Goal: Use online tool/utility: Utilize a website feature to perform a specific function

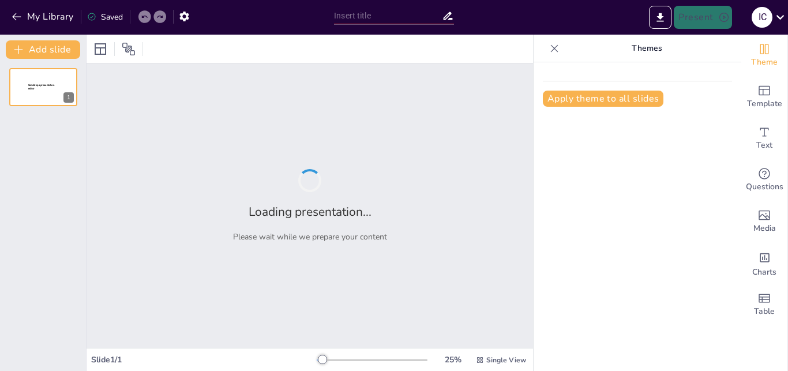
type input "Approches et Stratégies en Management"
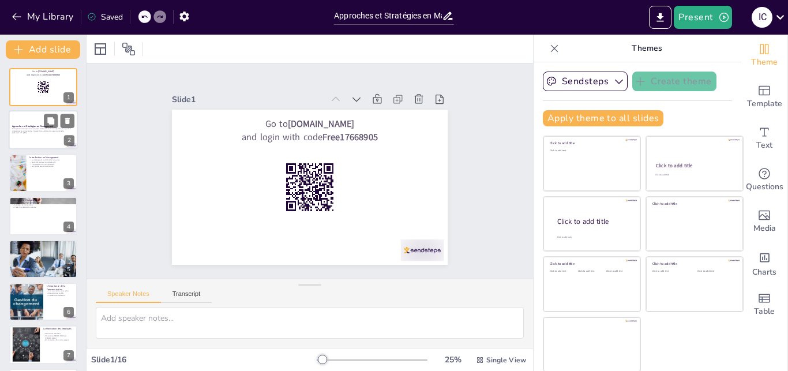
click at [42, 125] on strong "Approches et Stratégies en Management" at bounding box center [33, 126] width 42 height 3
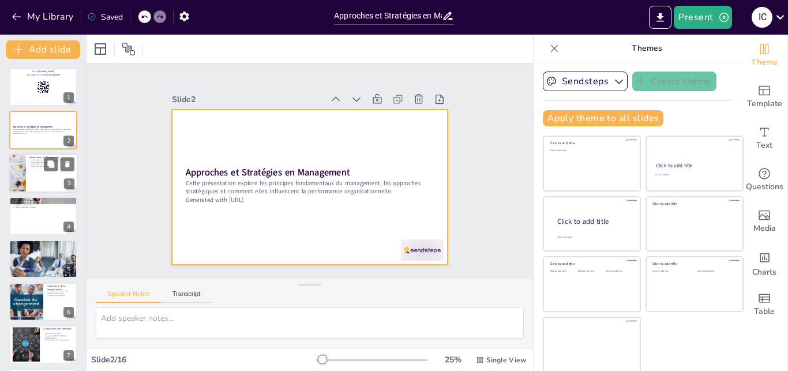
checkbox input "true"
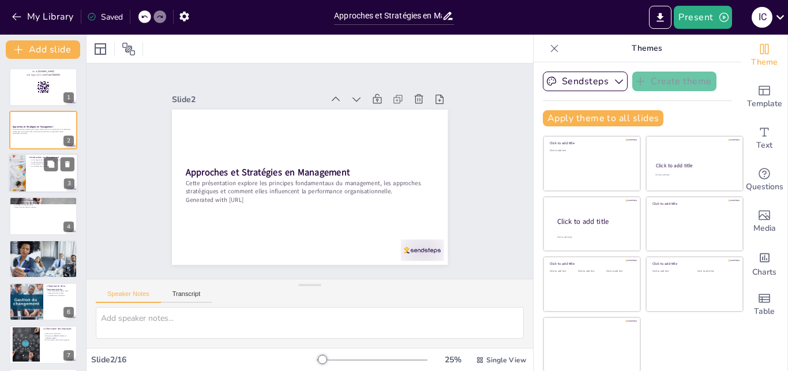
click at [40, 160] on p "Le management coordonne les ressources" at bounding box center [51, 160] width 45 height 2
type textarea "La coordination des ressources est essentielle pour atteindre les objectifs org…"
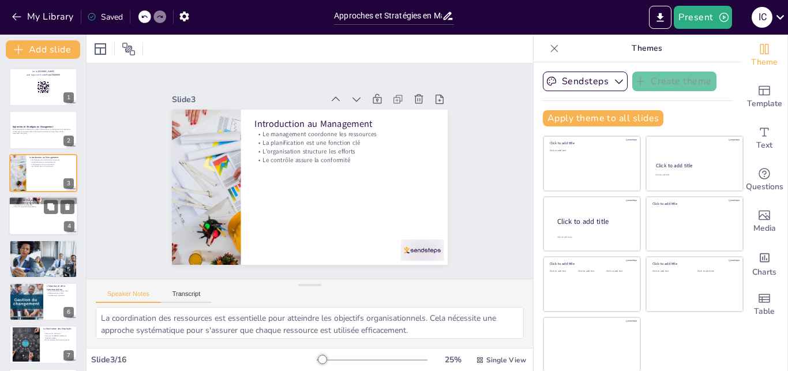
checkbox input "true"
click at [28, 209] on div at bounding box center [43, 215] width 69 height 39
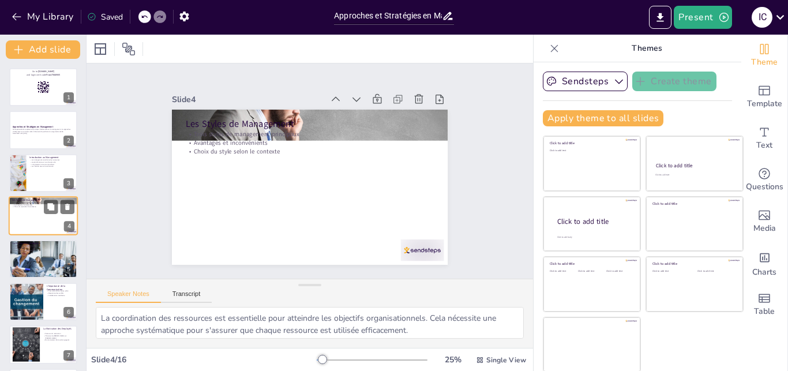
type textarea "Les styles de management influencent la dynamique d'équipe et la culture organi…"
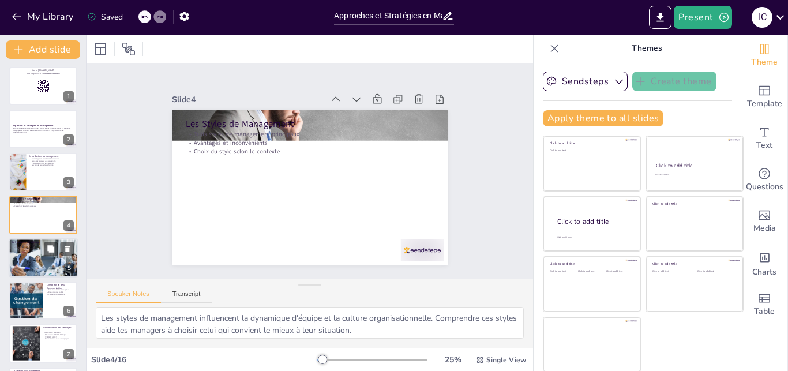
checkbox input "true"
click at [29, 258] on div at bounding box center [43, 258] width 69 height 46
type textarea "La planification stratégique est cruciale pour le succès à long terme d'une org…"
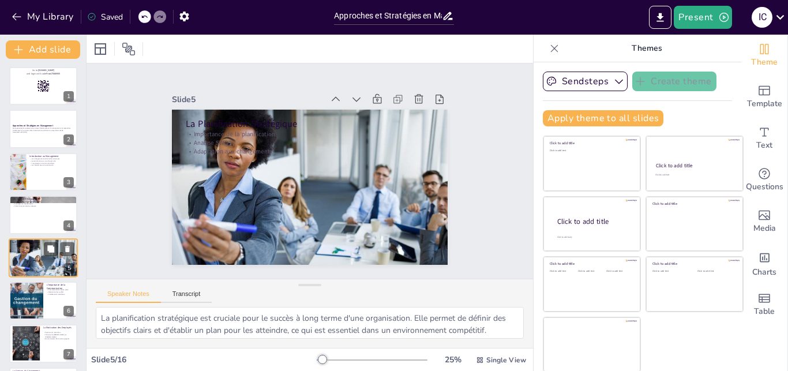
scroll to position [44, 0]
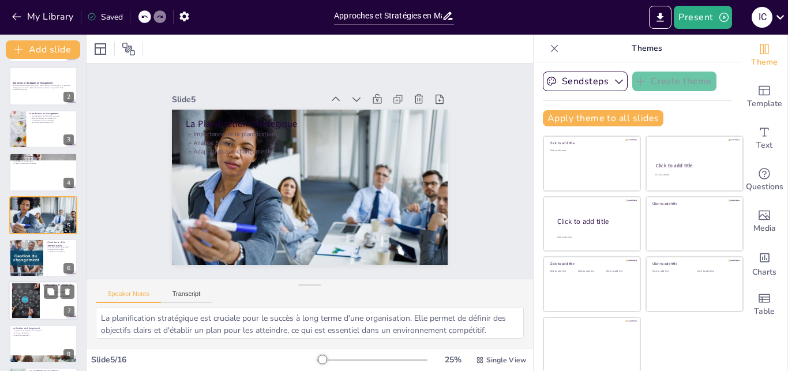
checkbox input "true"
click at [31, 291] on div at bounding box center [26, 300] width 62 height 35
type textarea "Comprendre les facteurs qui motivent les employés est essentiel pour améliorer …"
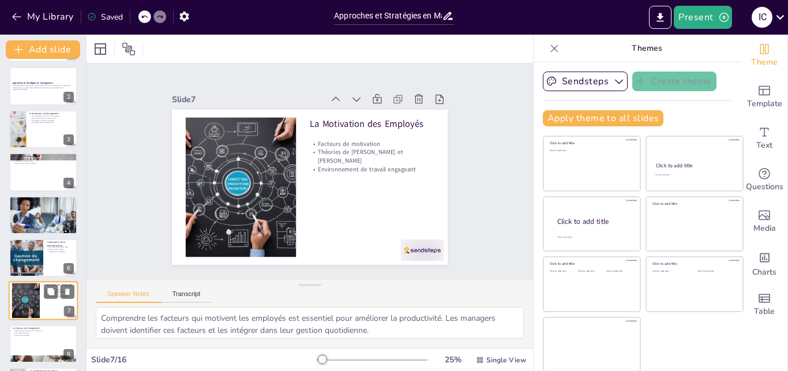
scroll to position [130, 0]
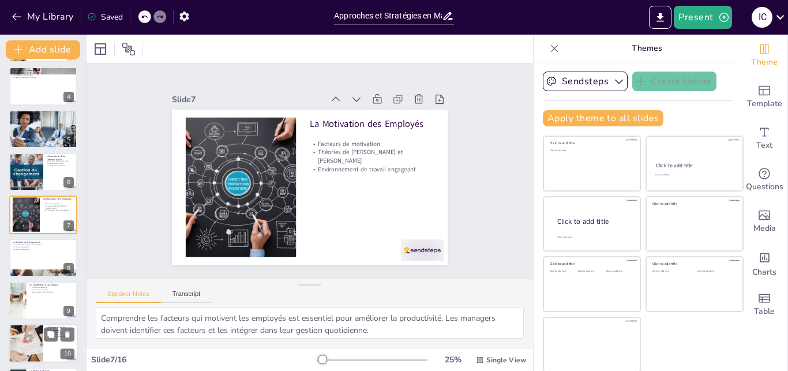
checkbox input "true"
click at [36, 333] on div at bounding box center [25, 343] width 71 height 39
type textarea "Mesurer l'efficacité des employés est crucial pour le succès organisationnel. C…"
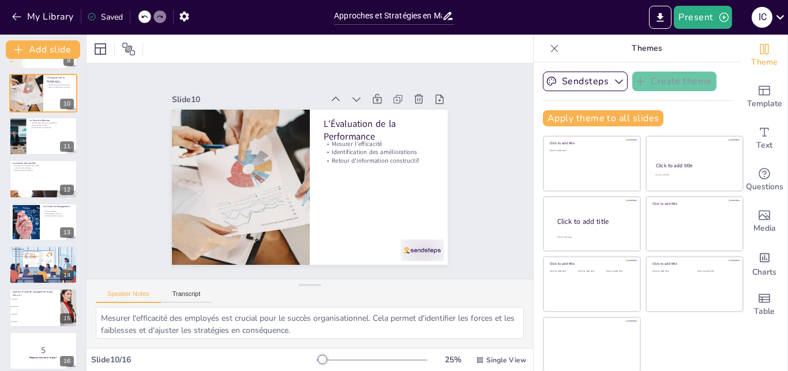
scroll to position [388, 0]
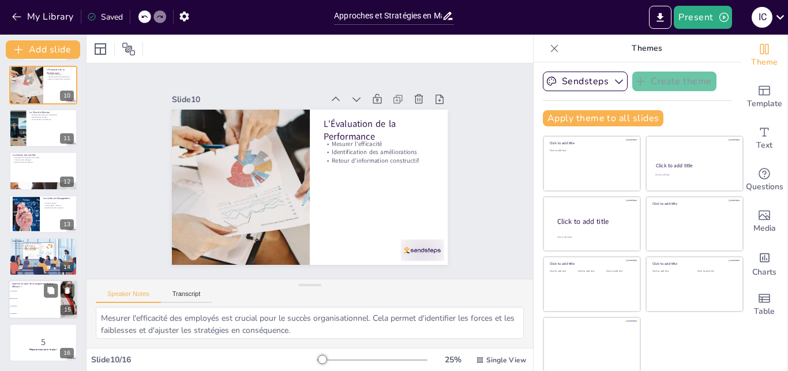
checkbox input "true"
click at [20, 293] on li "Autocratique" at bounding box center [35, 291] width 52 height 7
type textarea "Le style démocratique est souvent considéré comme le plus efficace car il favor…"
checkbox input "true"
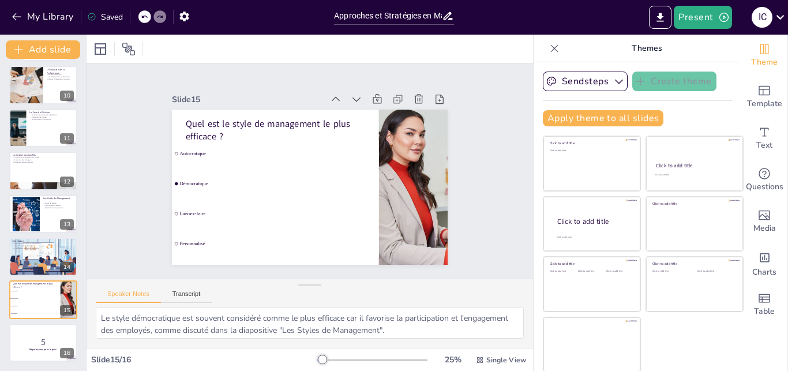
checkbox input "true"
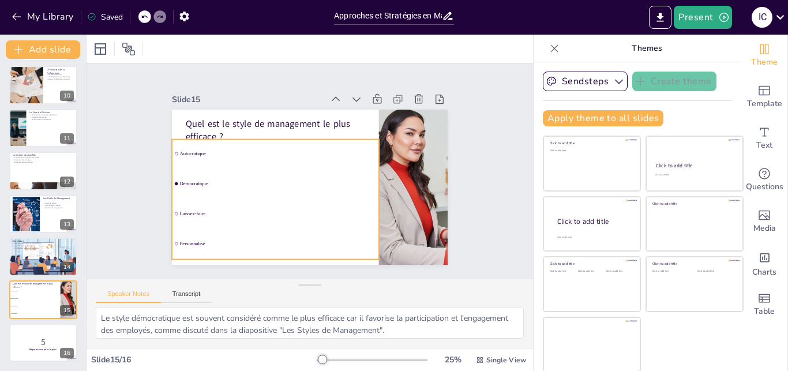
checkbox input "true"
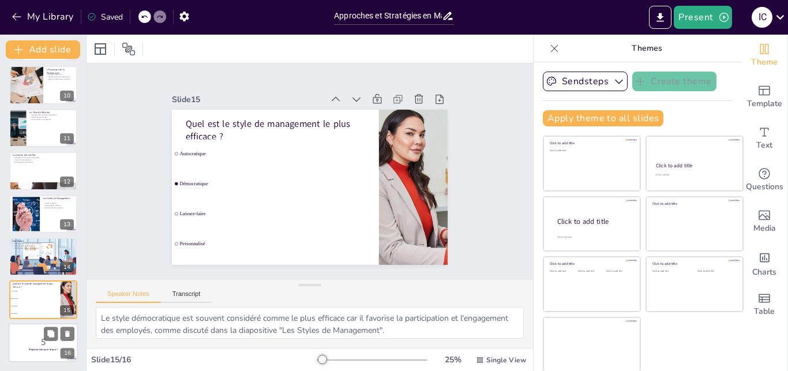
click at [25, 333] on div at bounding box center [43, 342] width 69 height 39
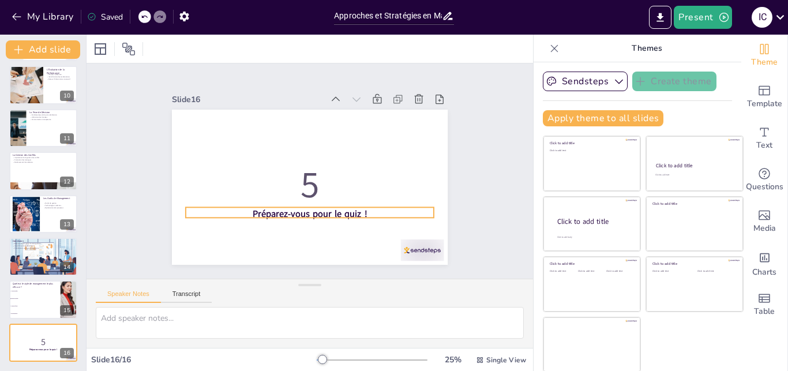
click at [303, 208] on strong "Préparez-vous pour le quiz !" at bounding box center [300, 213] width 114 height 36
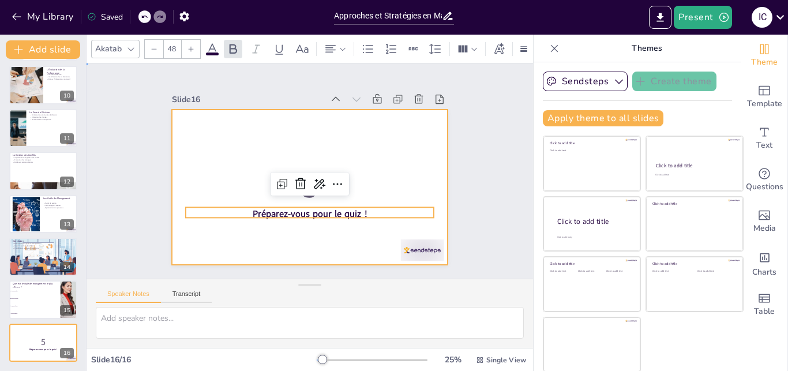
click at [329, 235] on div at bounding box center [310, 187] width 276 height 155
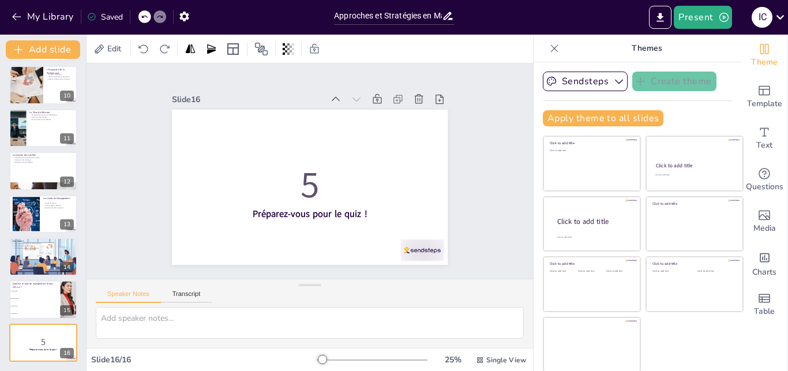
click at [457, 219] on div "Slide 1 Go to [DOMAIN_NAME] and login with code Free17668905 Slide 2 Approches …" at bounding box center [310, 171] width 358 height 222
click at [662, 16] on icon "Export to PowerPoint" at bounding box center [660, 17] width 7 height 9
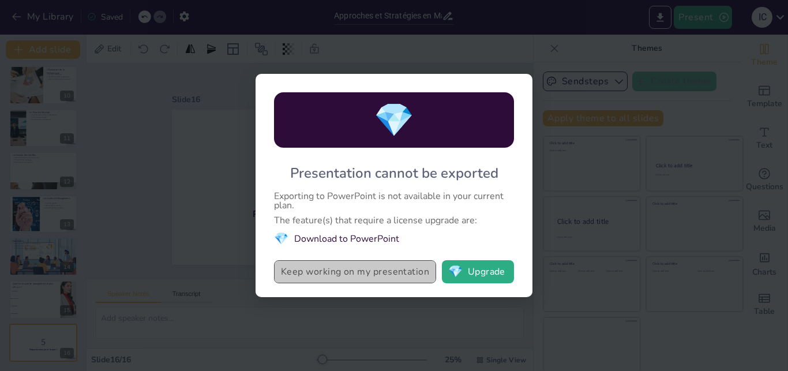
click at [346, 277] on button "Keep working on my presentation" at bounding box center [355, 271] width 162 height 23
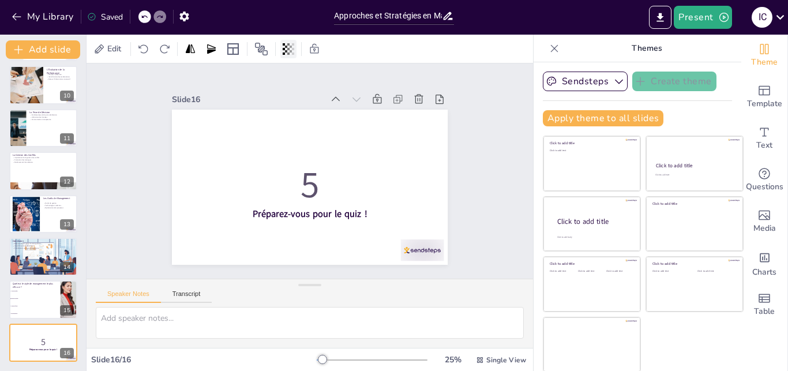
click at [288, 48] on icon at bounding box center [288, 49] width 2 height 12
click at [462, 130] on div "Slide 1 Go to [DOMAIN_NAME] and login with code Free17668905 Slide 2 Approches …" at bounding box center [310, 170] width 340 height 187
click at [657, 18] on icon "Export to PowerPoint" at bounding box center [660, 18] width 12 height 12
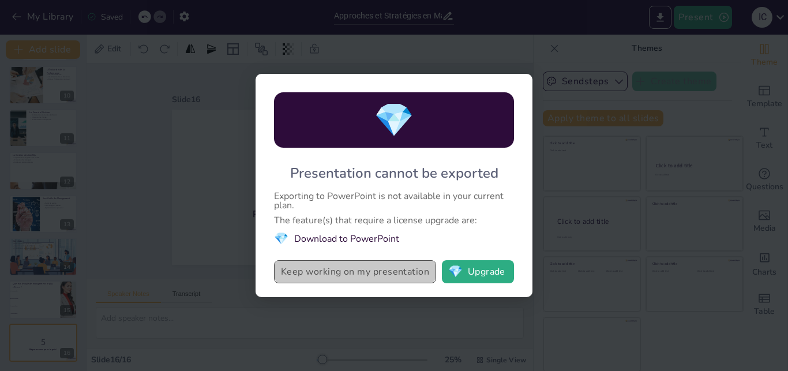
click at [363, 269] on button "Keep working on my presentation" at bounding box center [355, 271] width 162 height 23
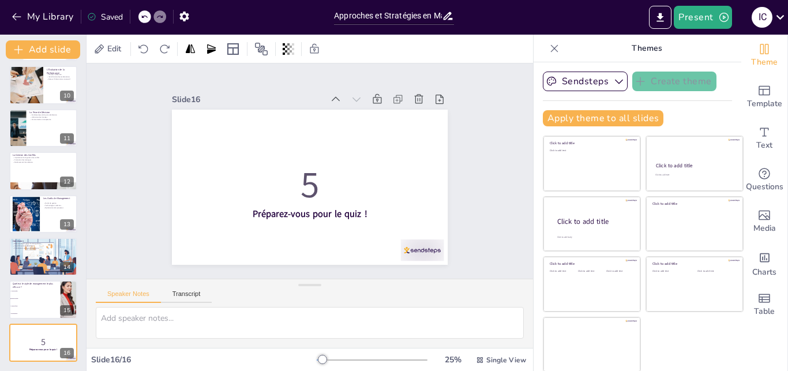
checkbox input "true"
click at [702, 20] on button "Present" at bounding box center [702, 17] width 58 height 23
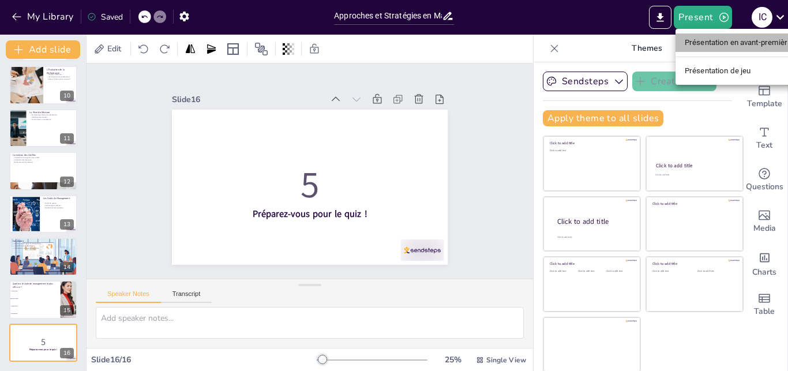
click at [709, 45] on li "Présentation en avant-première" at bounding box center [738, 42] width 126 height 18
